Goal: Task Accomplishment & Management: Use online tool/utility

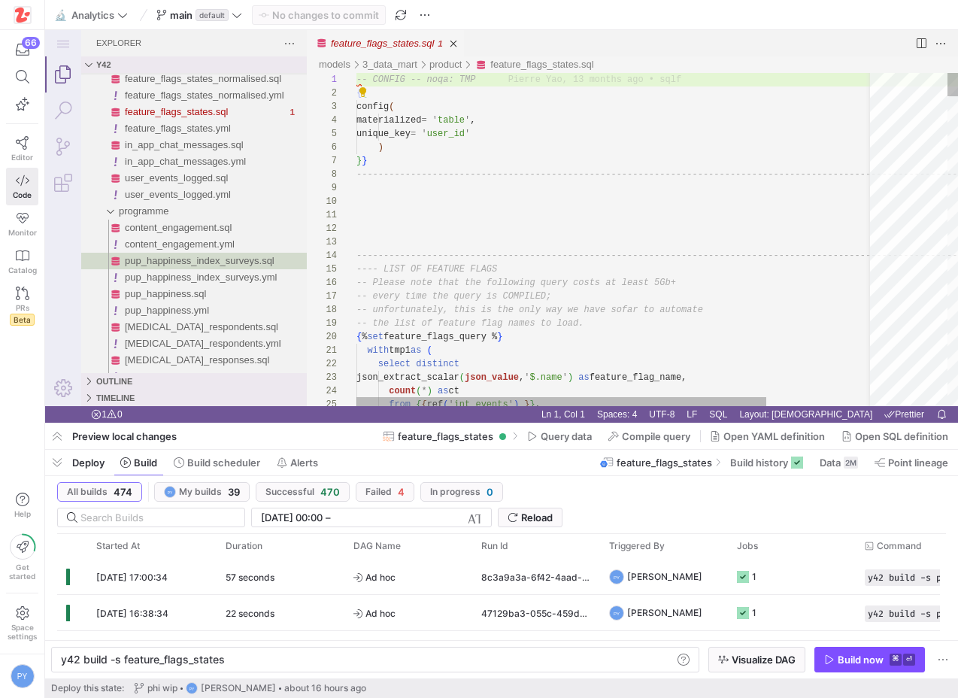
drag, startPoint x: 541, startPoint y: 451, endPoint x: 496, endPoint y: 297, distance: 160.7
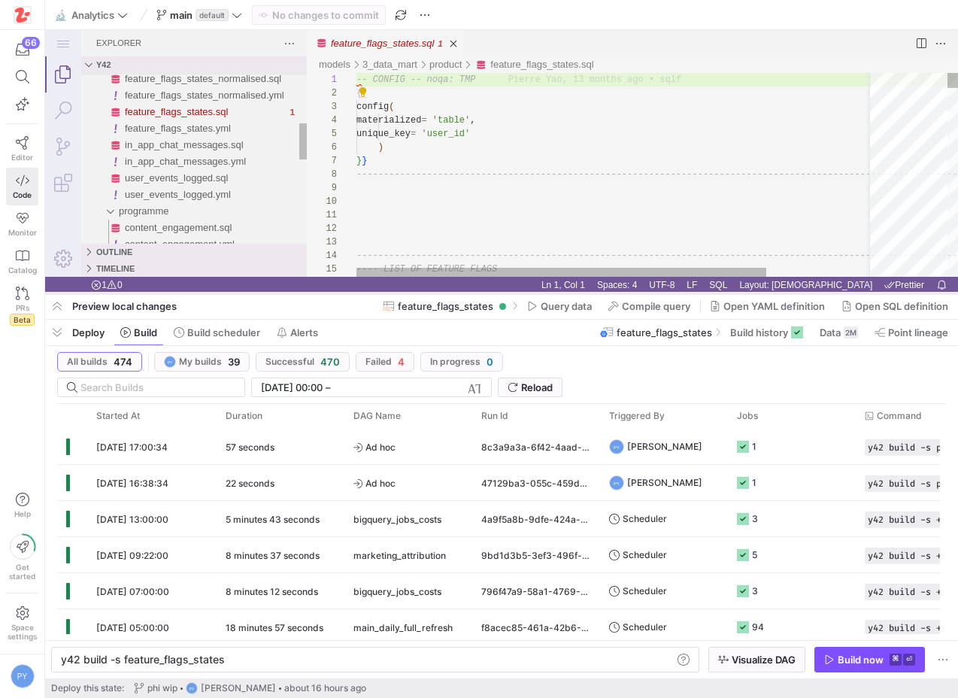
click at [455, 291] on div at bounding box center [501, 293] width 913 height 6
